Goal: Transaction & Acquisition: Purchase product/service

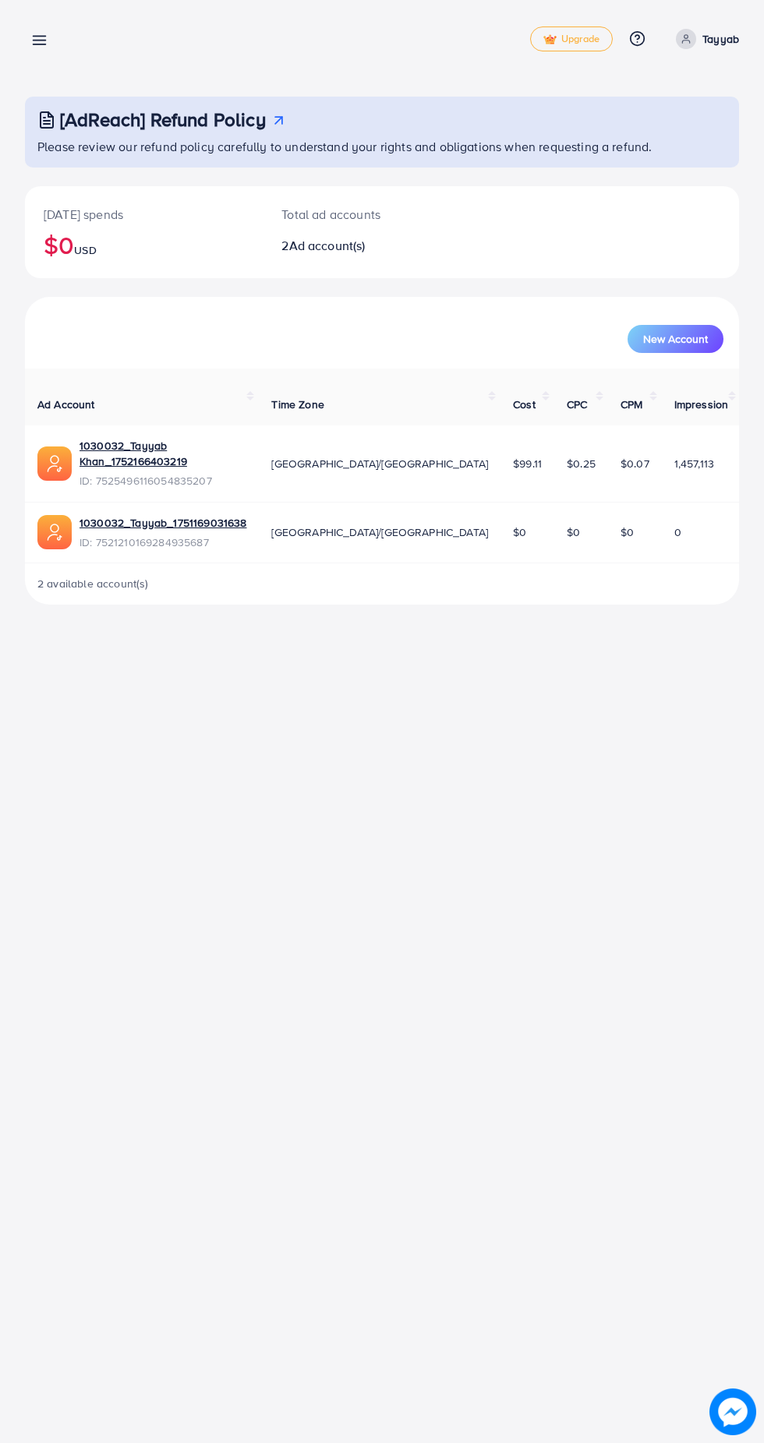
click at [40, 44] on line at bounding box center [40, 44] width 12 height 0
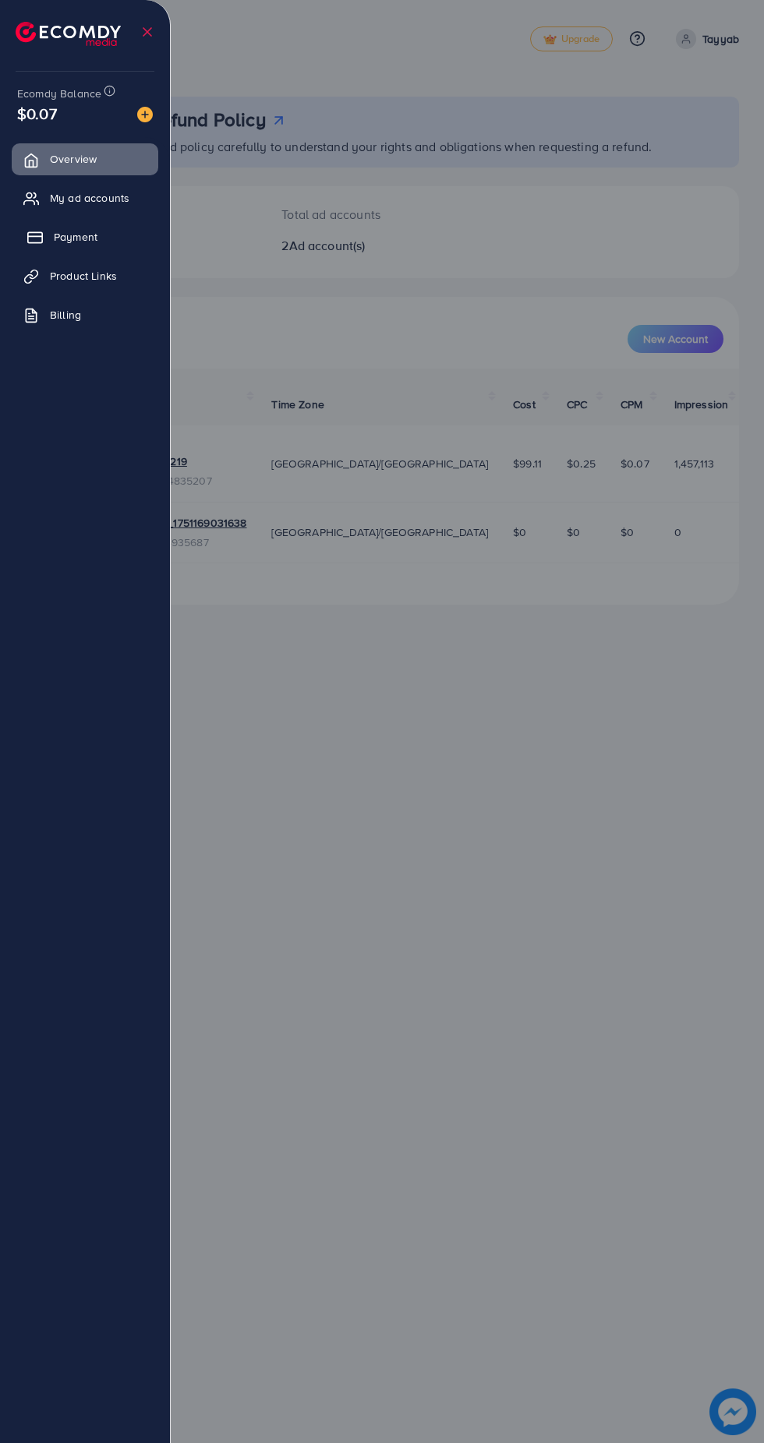
click at [121, 242] on link "Payment" at bounding box center [85, 236] width 147 height 31
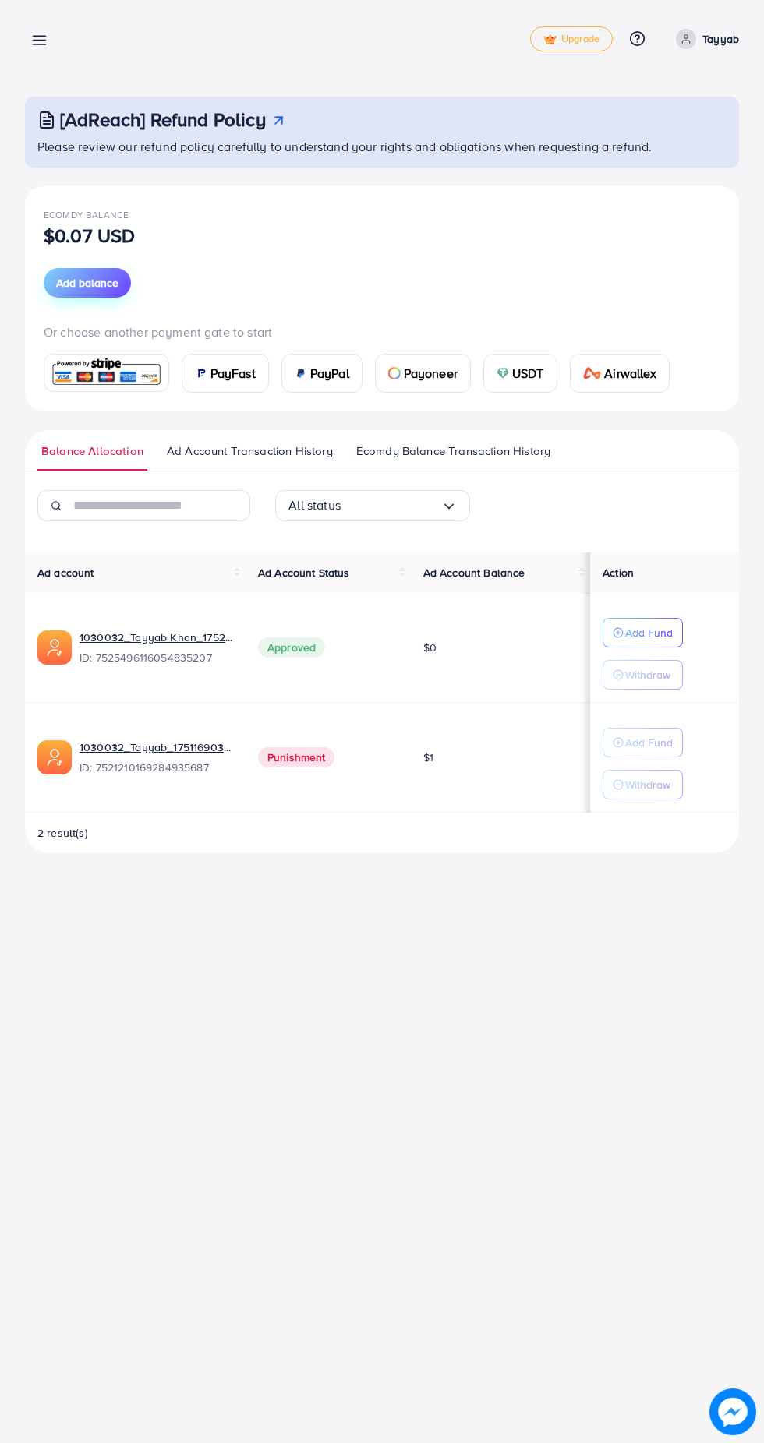
click at [114, 295] on button "Add balance" at bounding box center [87, 283] width 87 height 30
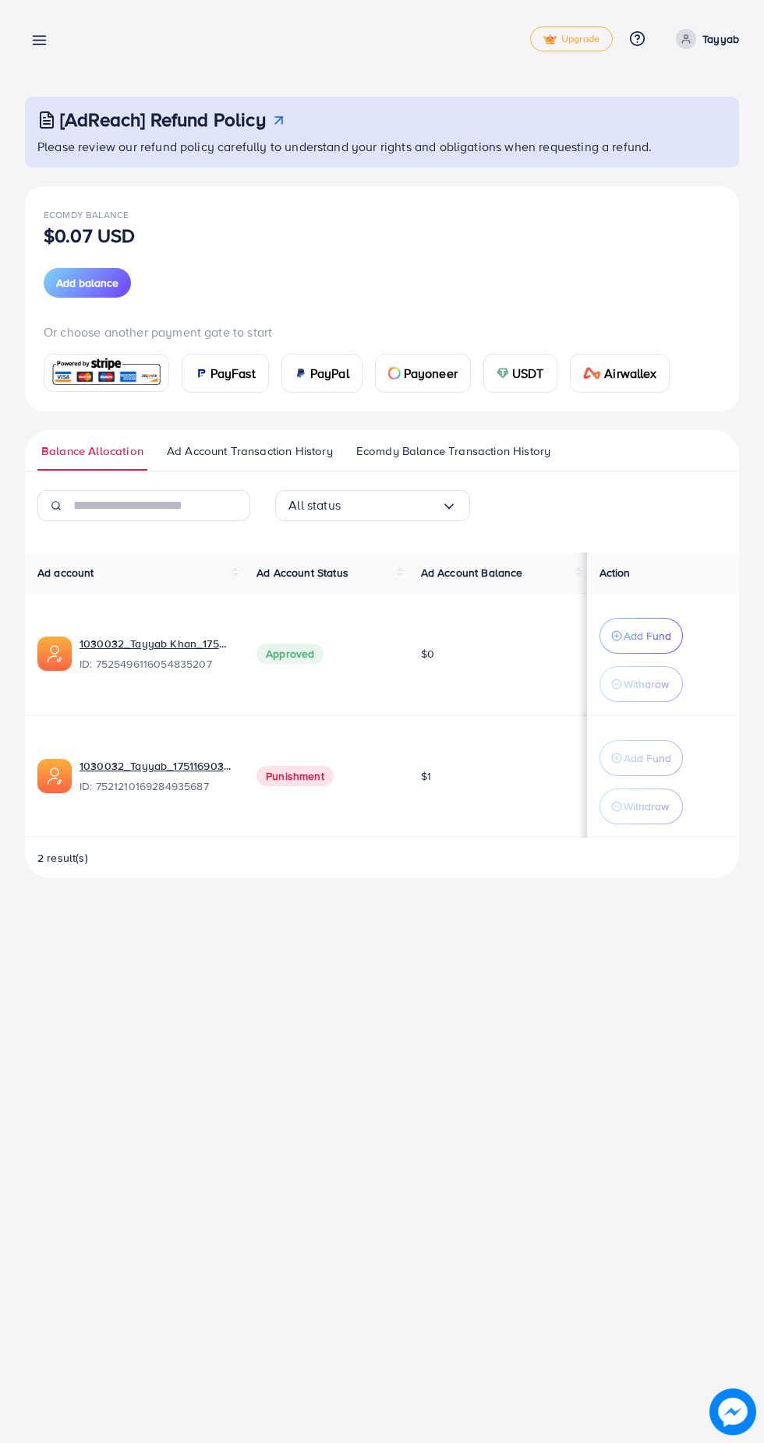
click at [525, 374] on span "USDT" at bounding box center [528, 373] width 32 height 19
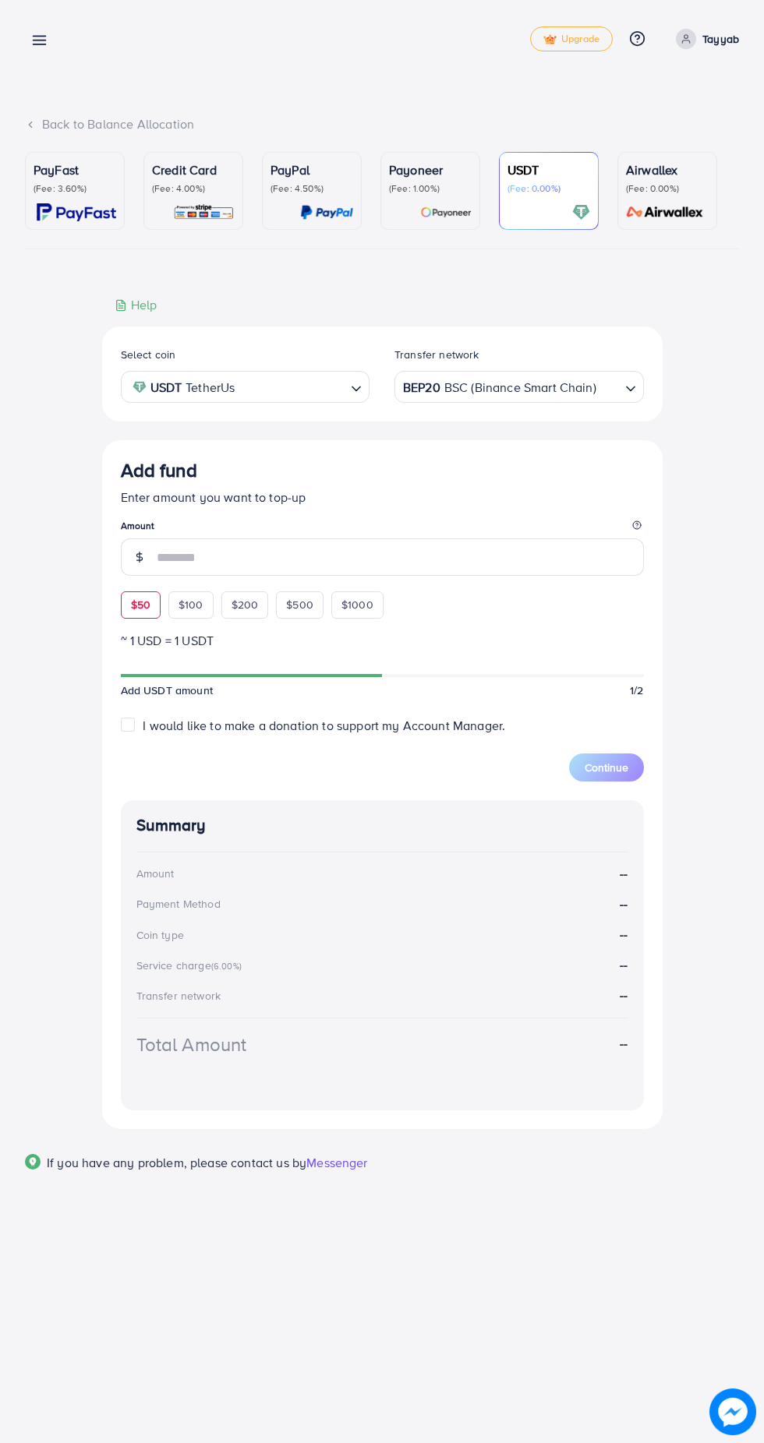
click at [149, 609] on div "$50 $100 $200 $500 $1000" at bounding box center [281, 601] width 320 height 34
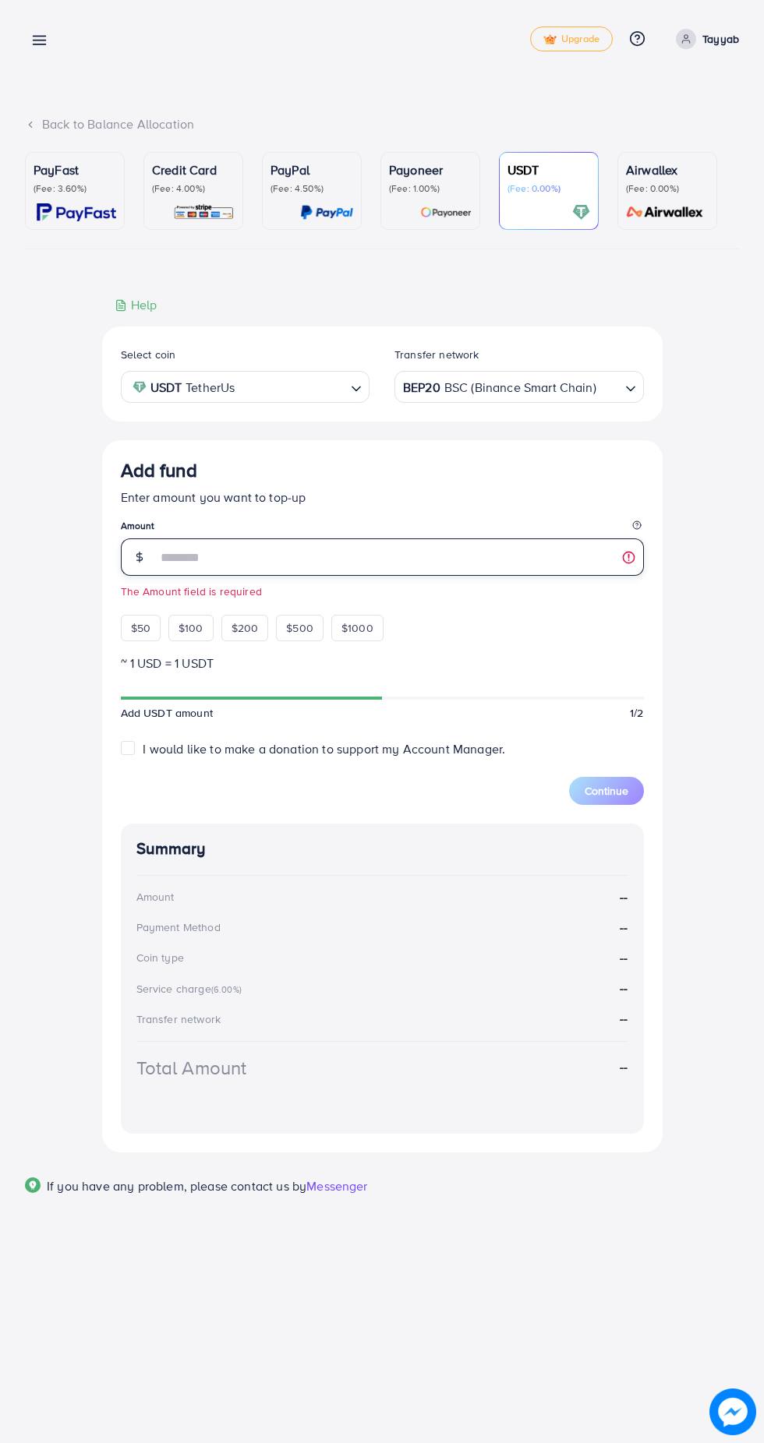
click at [306, 553] on input "number" at bounding box center [400, 557] width 487 height 37
type input "**"
